Goal: Task Accomplishment & Management: Manage account settings

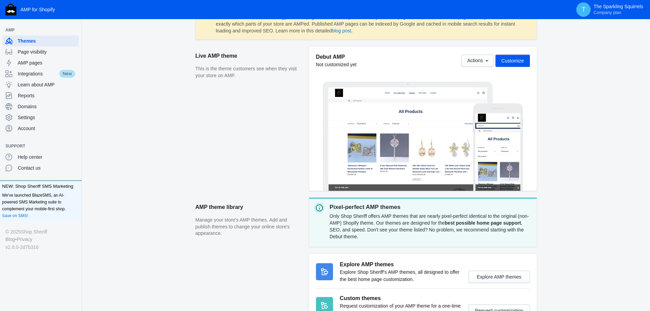
scroll to position [102, 0]
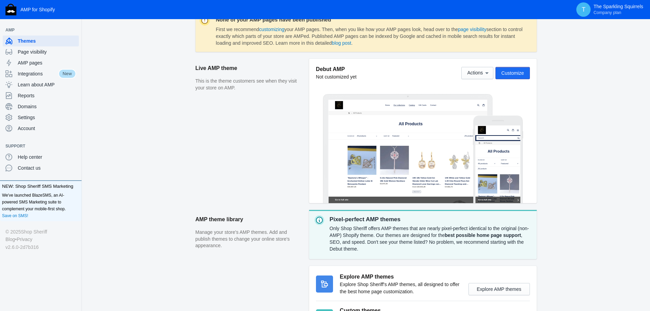
click at [519, 76] on span "Customize" at bounding box center [512, 72] width 23 height 5
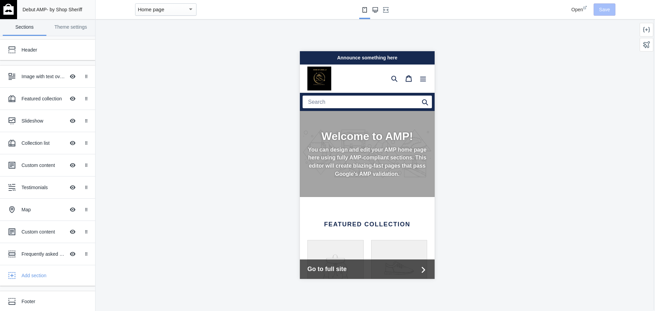
click at [375, 12] on use "Large screen" at bounding box center [375, 9] width 5 height 5
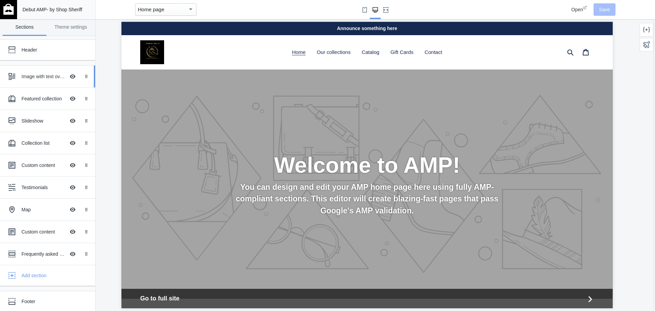
click at [43, 79] on div "Image with text overlay" at bounding box center [43, 76] width 44 height 7
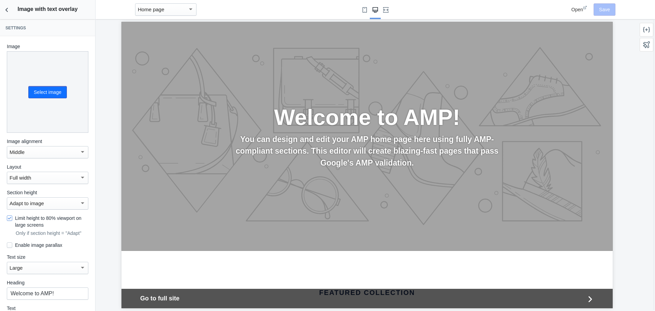
scroll to position [0, 372]
click at [42, 89] on button "Select image" at bounding box center [47, 92] width 39 height 12
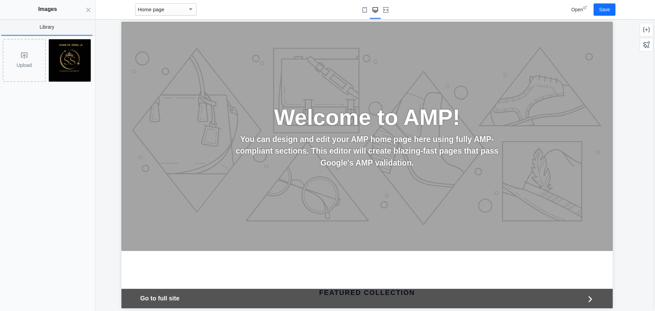
scroll to position [0, 0]
click at [88, 9] on icon "Close panel" at bounding box center [88, 9] width 5 height 5
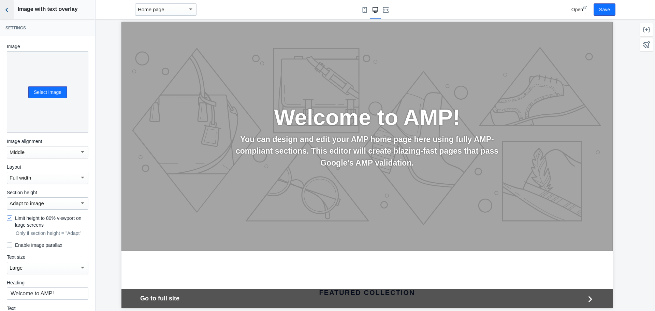
click at [8, 8] on use "Back to sections" at bounding box center [6, 10] width 2 height 4
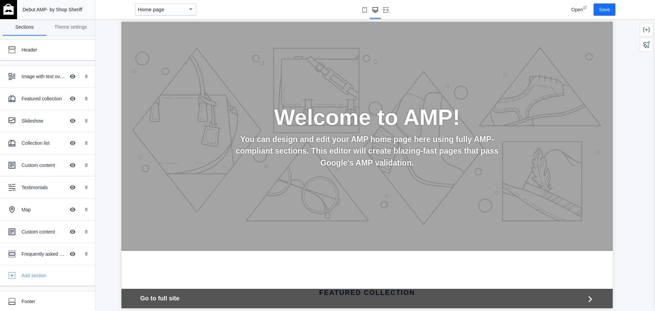
scroll to position [0, 372]
click at [70, 28] on link "Theme settings" at bounding box center [71, 27] width 44 height 17
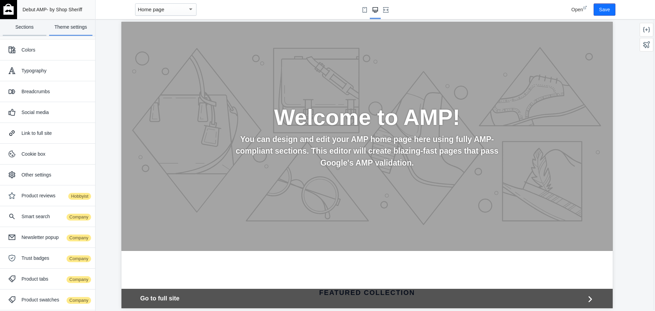
click at [30, 30] on link "Sections" at bounding box center [25, 27] width 44 height 17
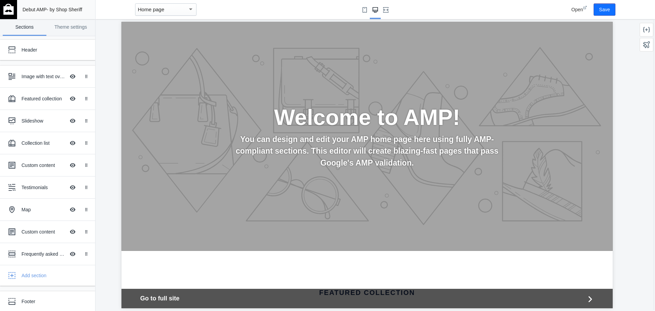
scroll to position [0, 0]
click at [11, 8] on img at bounding box center [8, 9] width 10 height 11
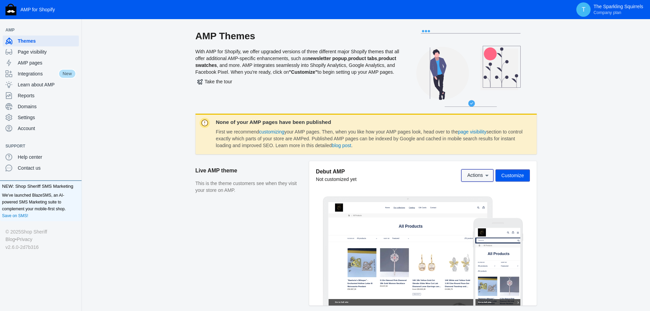
click at [481, 175] on span "Actions" at bounding box center [475, 175] width 16 height 5
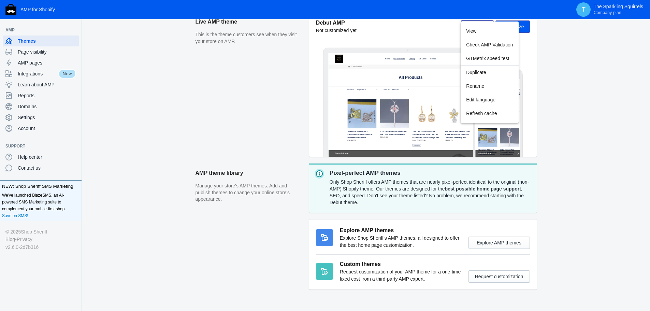
scroll to position [165, 0]
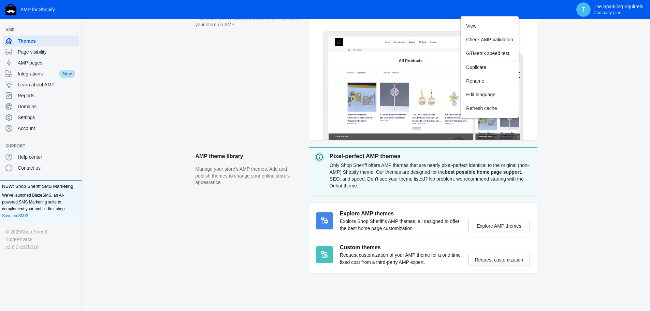
click at [216, 220] on div at bounding box center [325, 155] width 650 height 311
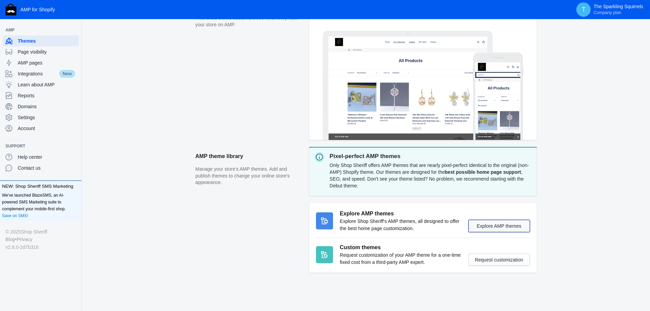
click at [510, 228] on button "Explore AMP themes" at bounding box center [499, 226] width 61 height 12
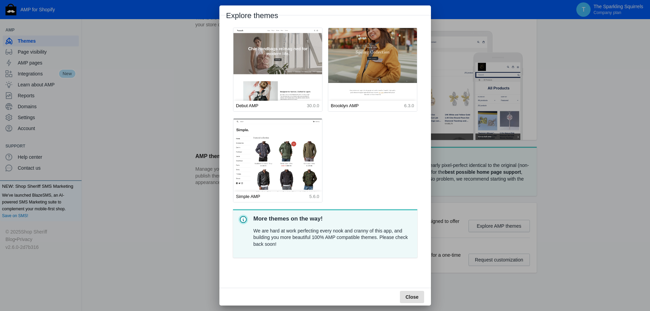
click at [380, 89] on img at bounding box center [373, 83] width 98 height 122
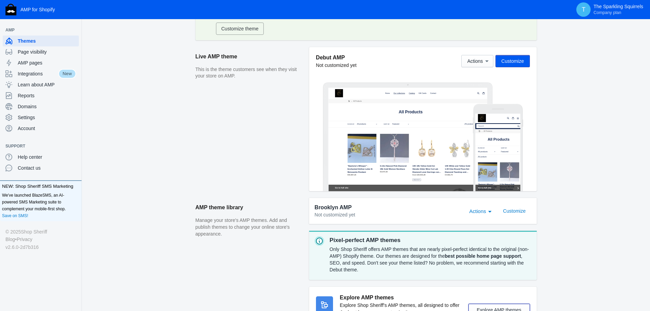
scroll to position [143, 0]
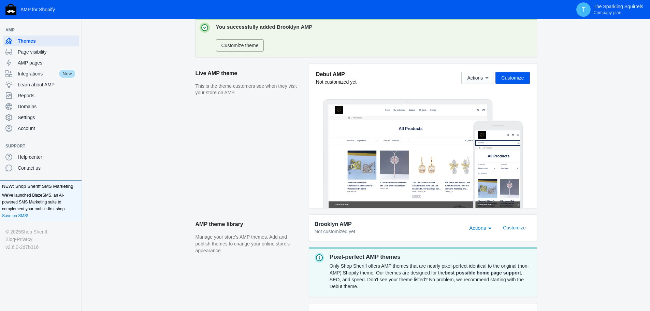
click at [486, 229] on span "Actions" at bounding box center [477, 228] width 17 height 6
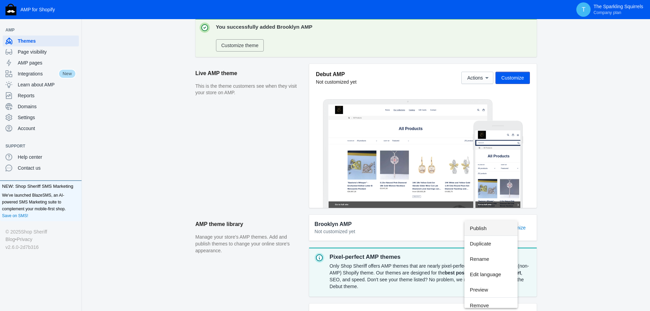
click at [429, 224] on div at bounding box center [325, 155] width 650 height 311
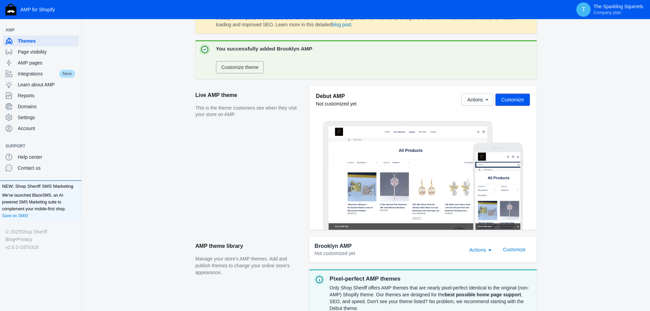
scroll to position [109, 0]
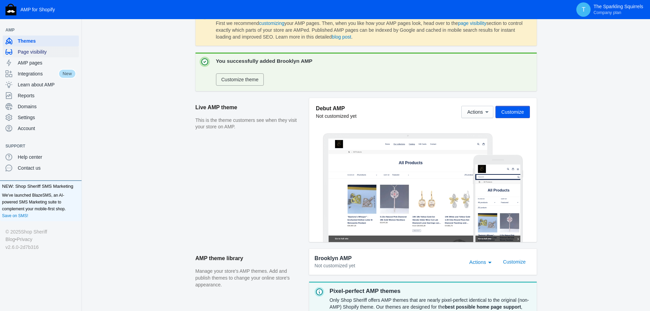
click at [26, 49] on span "Page visibility" at bounding box center [47, 51] width 58 height 7
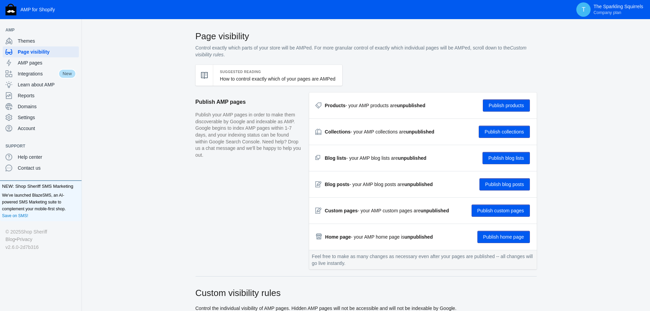
click at [501, 105] on button "Publish products" at bounding box center [506, 105] width 47 height 12
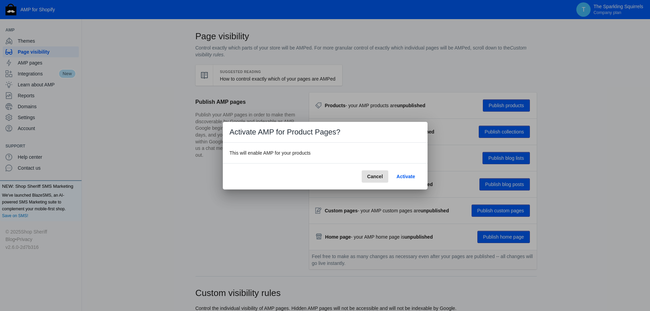
click at [407, 176] on span "Activate" at bounding box center [406, 176] width 18 height 5
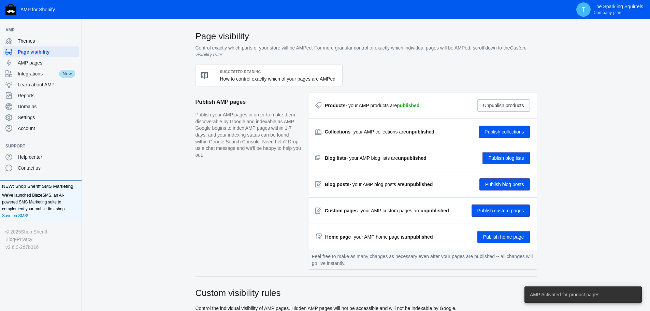
click at [508, 131] on button "Publish collections" at bounding box center [504, 132] width 51 height 12
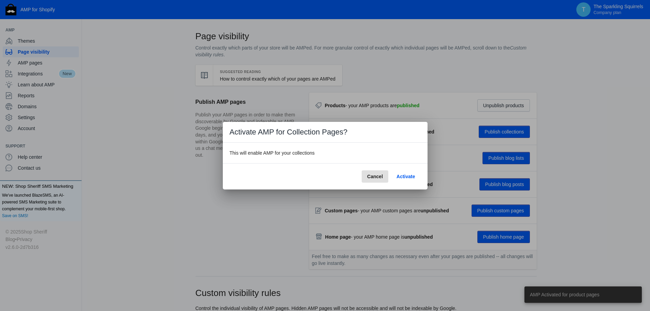
click at [409, 175] on span "Activate" at bounding box center [406, 176] width 18 height 5
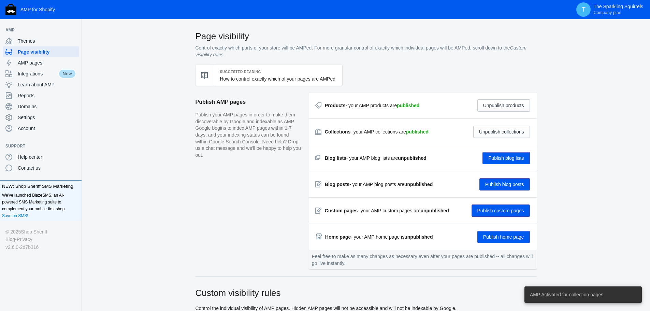
click at [506, 154] on button "Publish blog lists" at bounding box center [506, 158] width 47 height 12
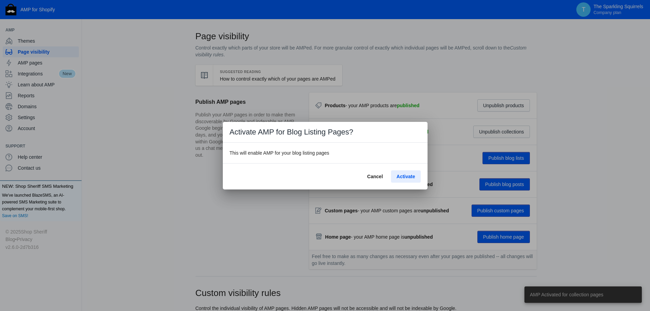
click at [406, 174] on span "Activate" at bounding box center [406, 176] width 18 height 5
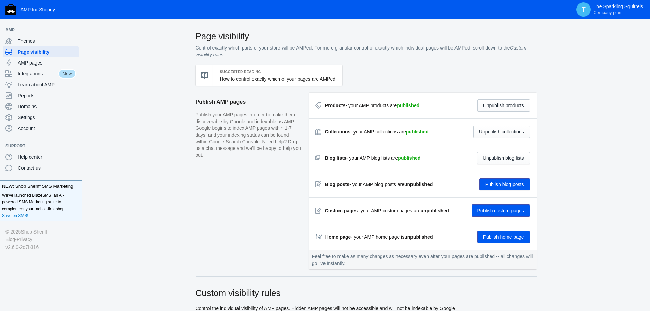
click at [490, 185] on button "Publish blog posts" at bounding box center [504, 184] width 51 height 12
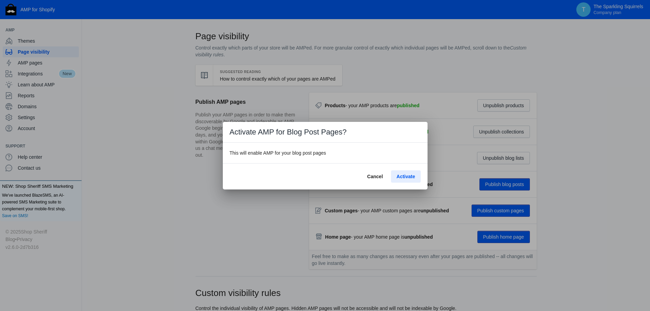
click at [402, 176] on span "Activate" at bounding box center [406, 176] width 18 height 5
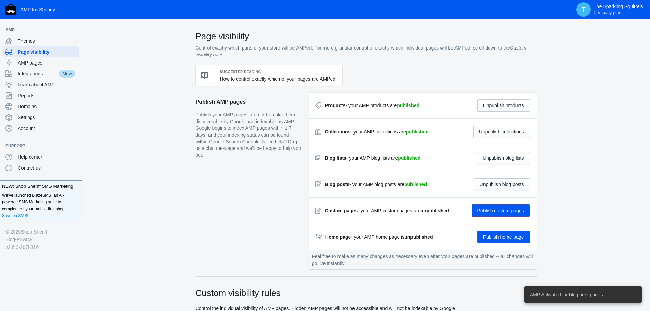
click at [510, 208] on button "Publish custom pages" at bounding box center [501, 210] width 58 height 12
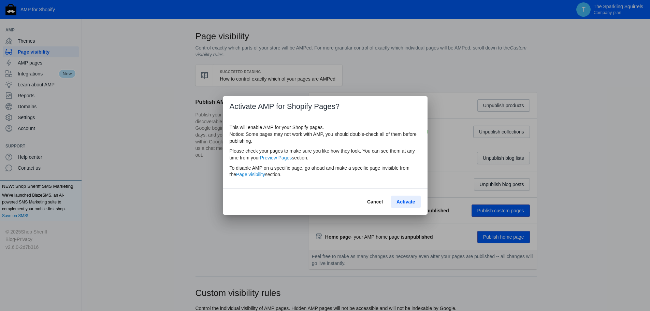
click at [408, 199] on span "Activate" at bounding box center [406, 201] width 18 height 5
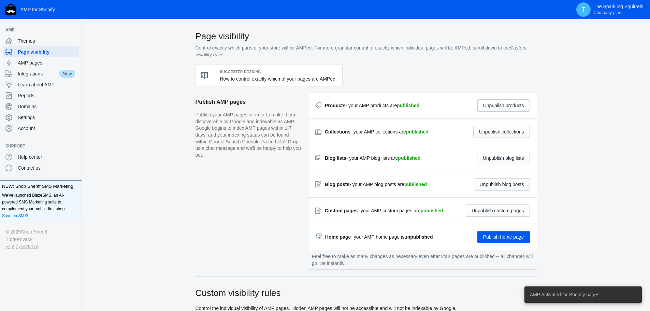
click at [503, 234] on button "Publish home page" at bounding box center [503, 237] width 53 height 12
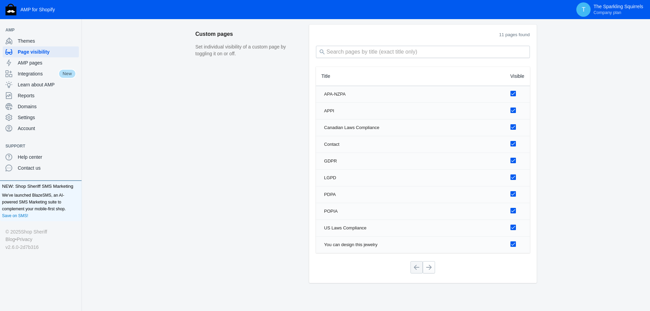
scroll to position [874, 0]
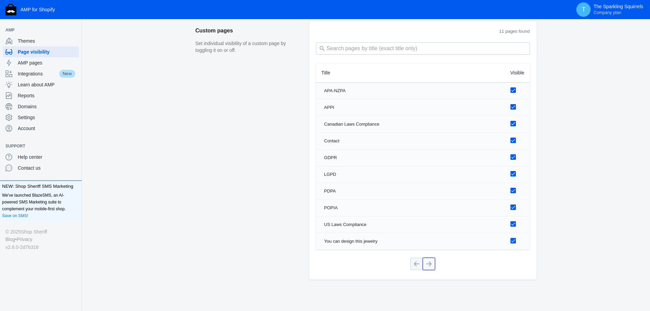
click at [425, 267] on button at bounding box center [429, 264] width 12 height 12
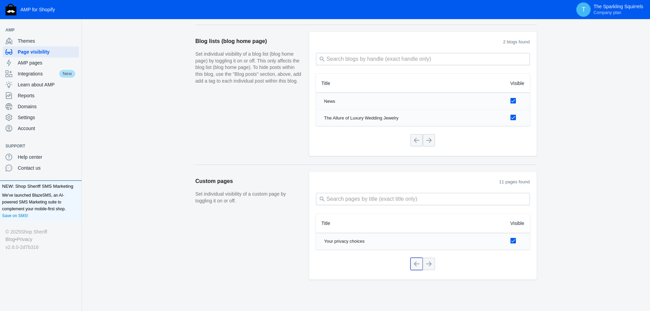
click at [414, 266] on button at bounding box center [417, 264] width 12 height 12
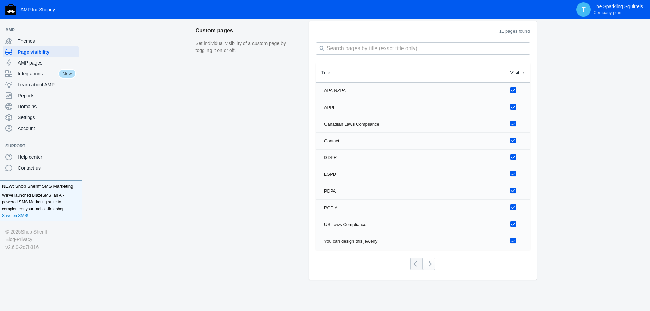
scroll to position [703, 0]
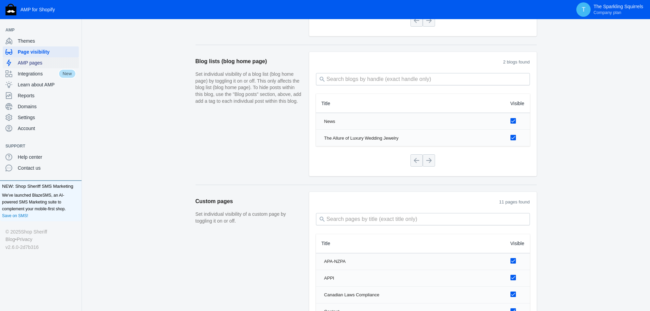
click at [24, 63] on span "AMP pages" at bounding box center [47, 62] width 58 height 7
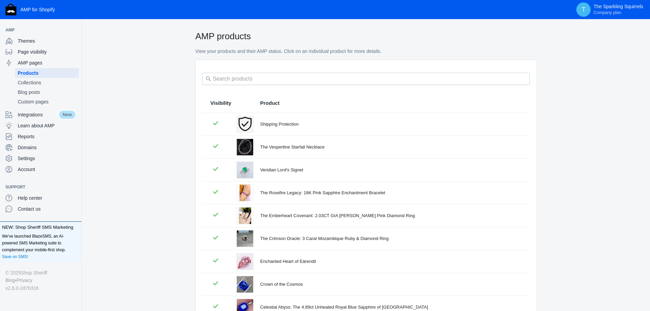
scroll to position [92, 0]
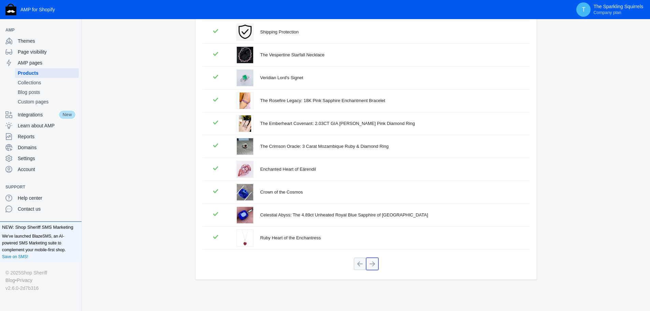
click at [376, 266] on button at bounding box center [372, 264] width 12 height 12
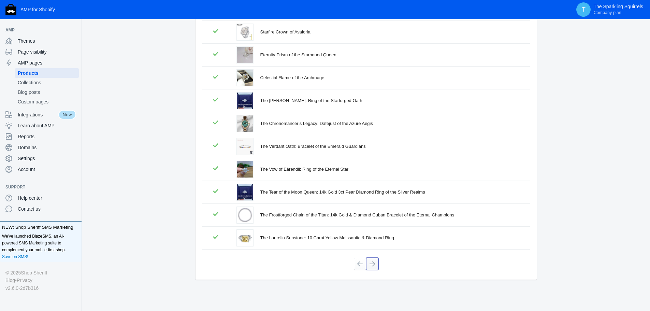
click at [374, 266] on button at bounding box center [372, 264] width 12 height 12
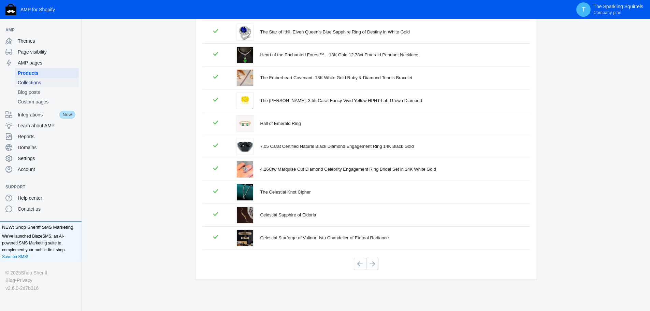
click at [34, 83] on span "Collections" at bounding box center [47, 82] width 58 height 7
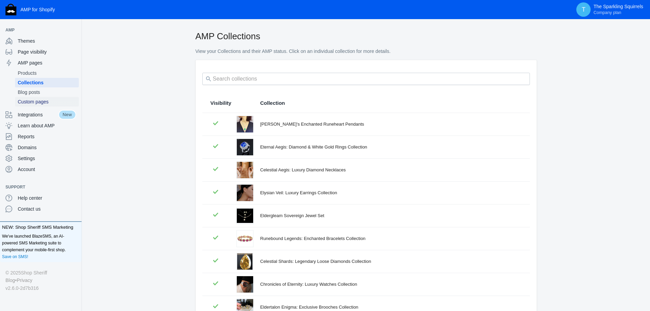
click at [26, 100] on span "Custom pages" at bounding box center [47, 101] width 58 height 7
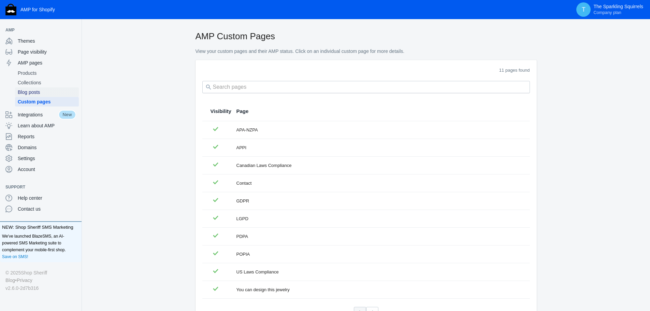
click at [26, 96] on link "Blog posts" at bounding box center [47, 92] width 64 height 10
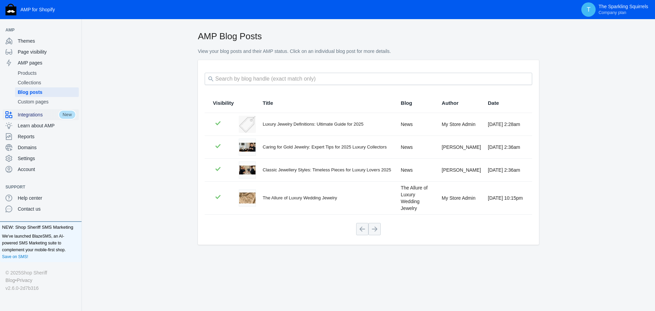
click at [30, 115] on span "Integrations" at bounding box center [38, 114] width 41 height 7
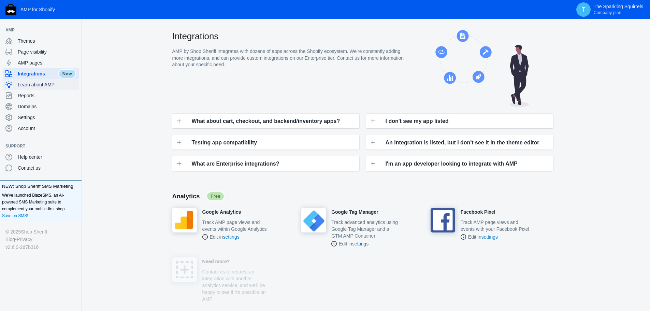
click at [28, 86] on span "Learn about AMP" at bounding box center [47, 84] width 58 height 7
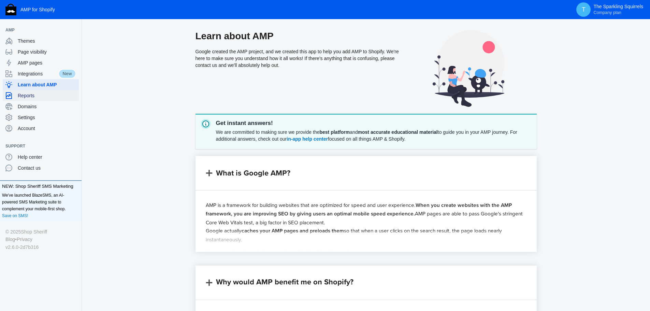
click at [29, 98] on span "Reports" at bounding box center [47, 95] width 58 height 7
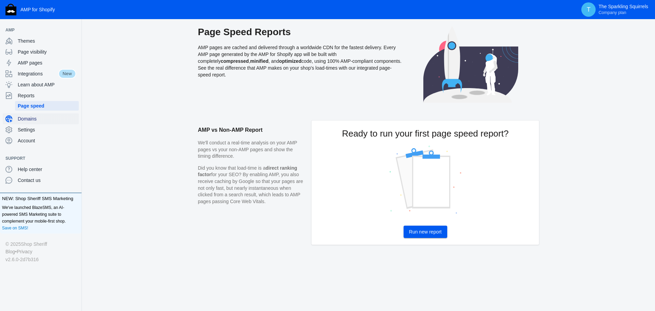
click at [27, 117] on span "Domains" at bounding box center [47, 118] width 58 height 7
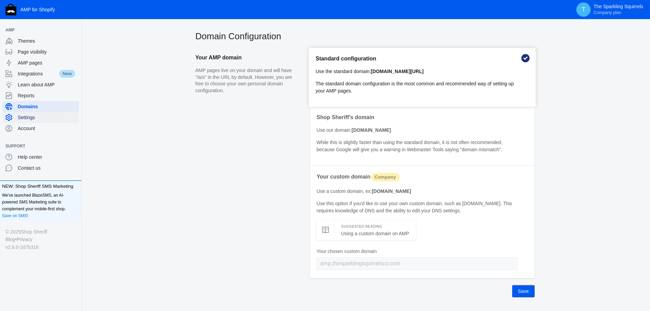
click at [32, 117] on span "Settings" at bounding box center [47, 117] width 58 height 7
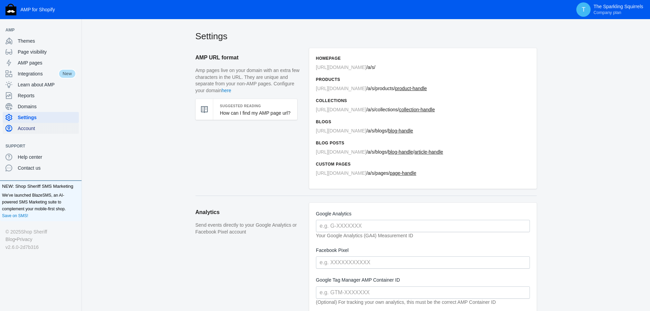
click at [29, 128] on span "Account" at bounding box center [47, 128] width 58 height 7
